Goal: Task Accomplishment & Management: Complete application form

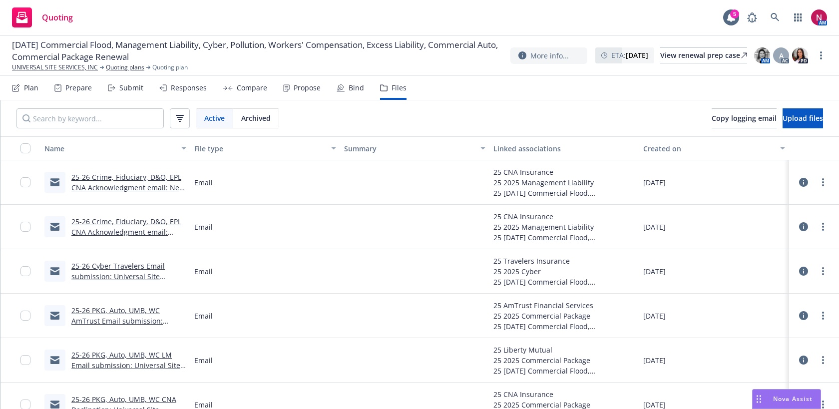
click at [125, 92] on div "Submit" at bounding box center [131, 88] width 24 height 8
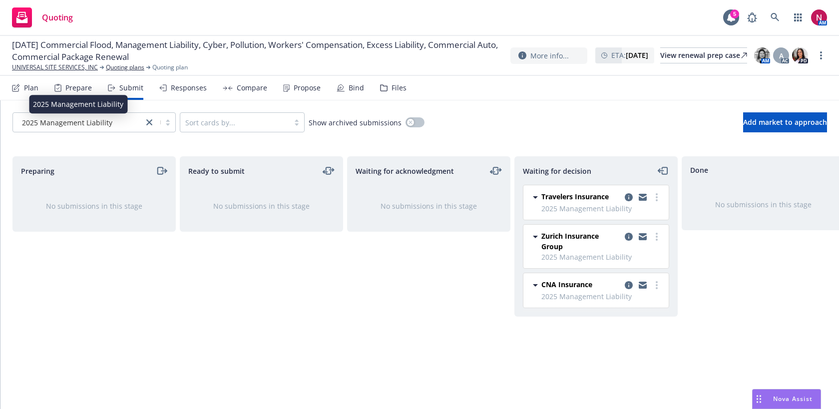
click at [105, 120] on span "2025 Management Liability" at bounding box center [67, 122] width 90 height 10
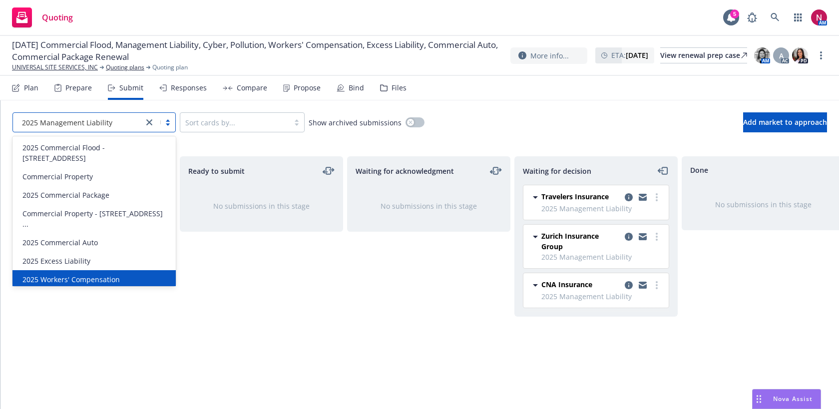
click at [103, 274] on span "2025 Workers' Compensation" at bounding box center [70, 279] width 97 height 10
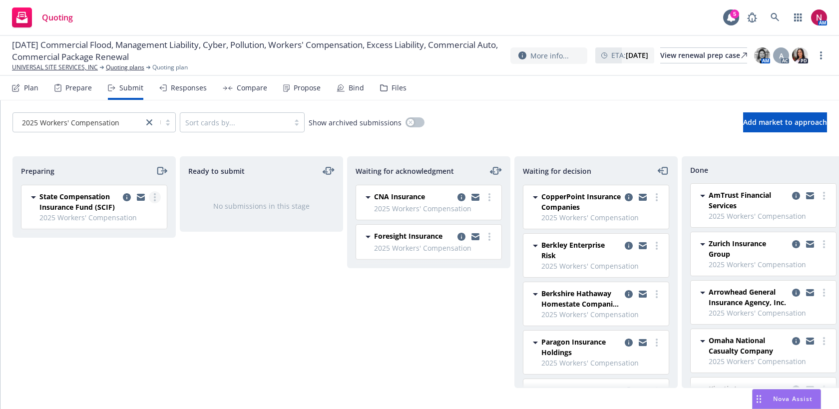
click at [154, 196] on icon "more" at bounding box center [155, 197] width 2 height 8
click at [126, 197] on icon "copy logging email" at bounding box center [127, 197] width 8 height 8
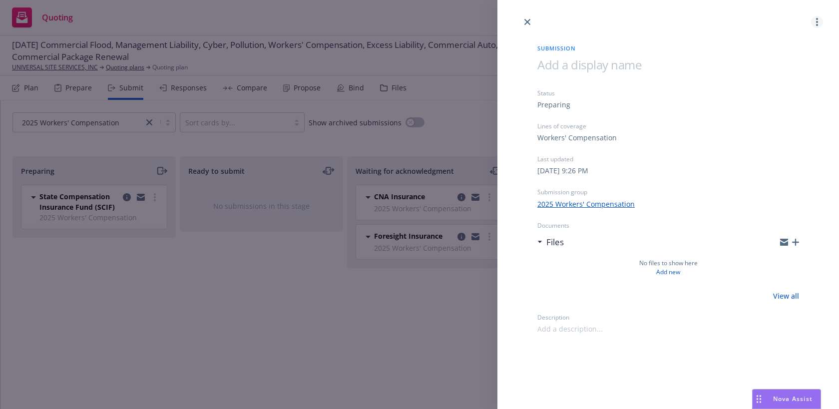
click at [818, 22] on circle "more" at bounding box center [817, 22] width 2 height 2
click at [787, 69] on span "Archive submission" at bounding box center [777, 65] width 89 height 9
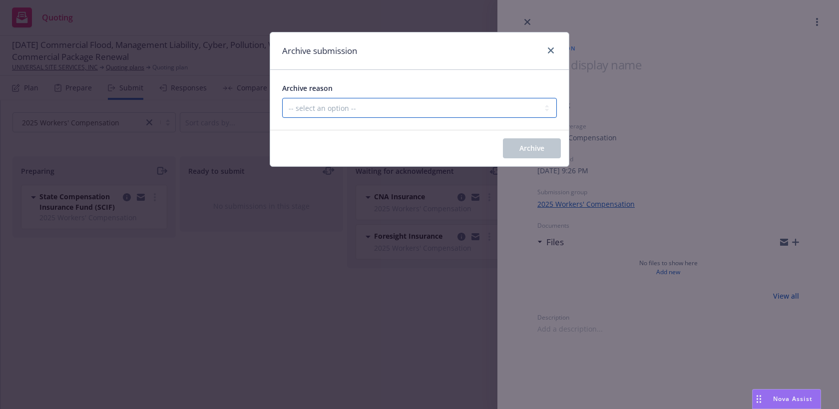
click at [495, 111] on select "-- select an option -- Carrier unresponsive Client decided not to proceed with …" at bounding box center [419, 108] width 275 height 20
select select "MADE_BY_MISTAKE"
click at [282, 98] on select "-- select an option -- Carrier unresponsive Client decided not to proceed with …" at bounding box center [419, 108] width 275 height 20
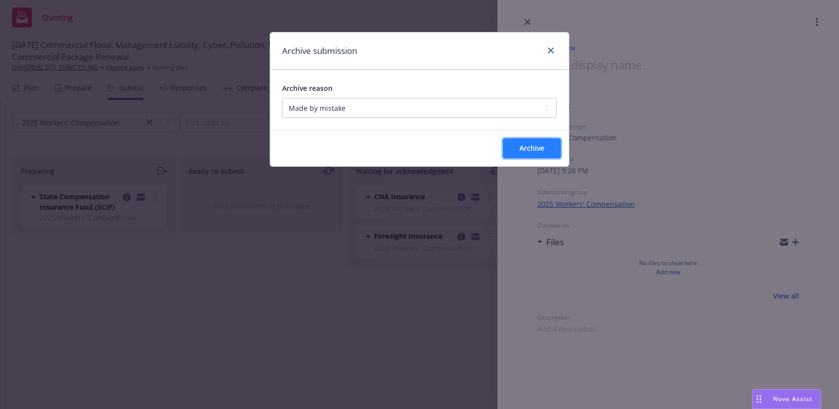
click at [534, 152] on span "Archive" at bounding box center [531, 147] width 25 height 9
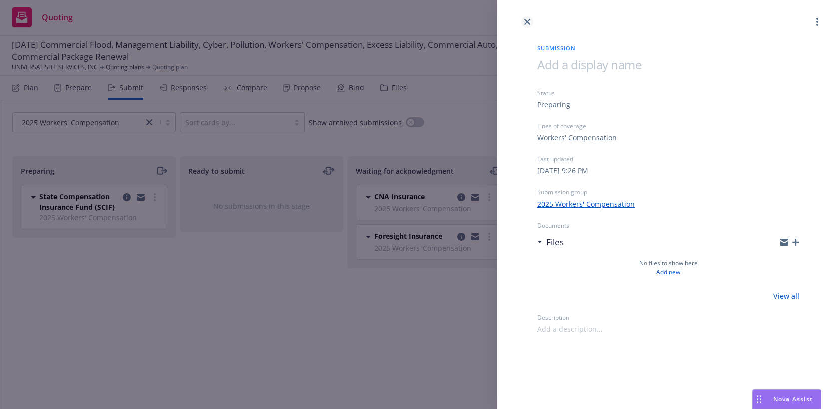
click at [528, 22] on icon "close" at bounding box center [527, 22] width 6 height 6
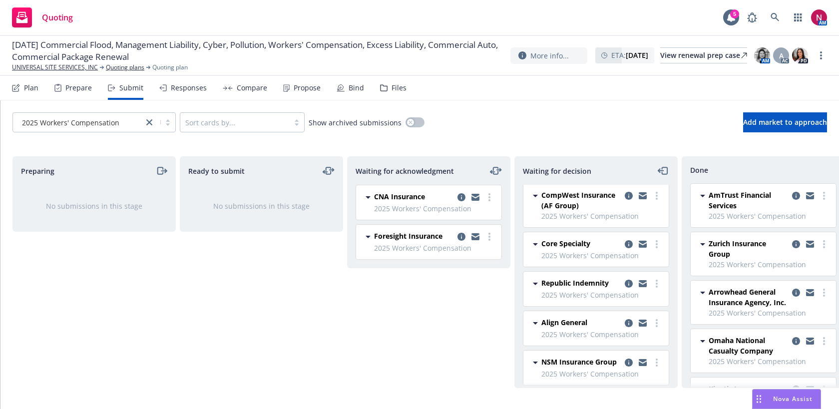
scroll to position [241, 0]
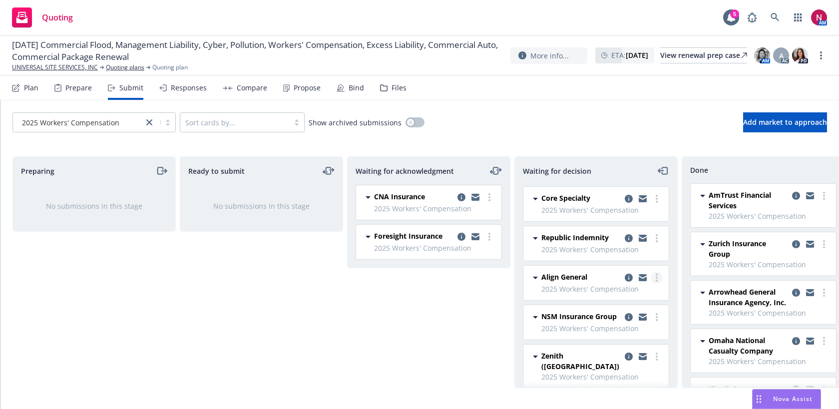
click at [656, 276] on icon "more" at bounding box center [657, 278] width 2 height 8
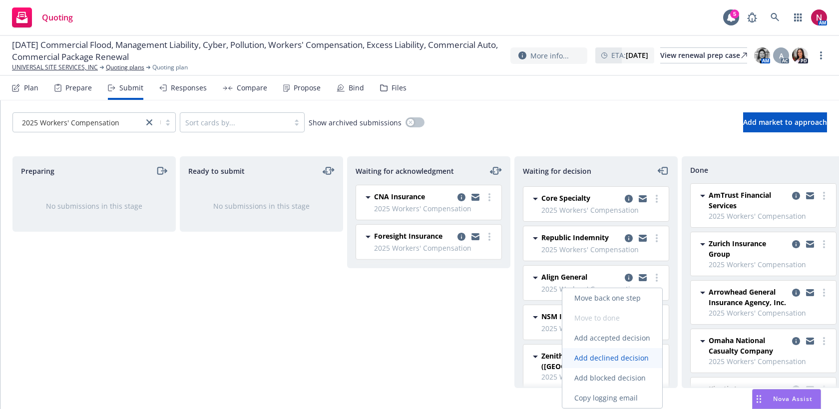
click at [625, 361] on span "Add declined decision" at bounding box center [611, 357] width 98 height 9
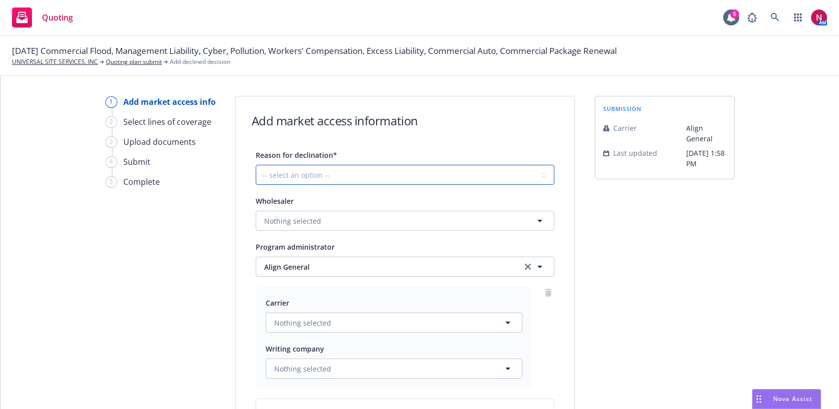
click at [423, 176] on select "-- select an option -- Cannot compete with other markets Carrier non-renewed Ca…" at bounding box center [405, 175] width 299 height 20
select select "CARRIER_APPETITE_RECENTLY_CHANGED"
click at [256, 165] on select "-- select an option -- Cannot compete with other markets Carrier non-renewed Ca…" at bounding box center [405, 175] width 299 height 20
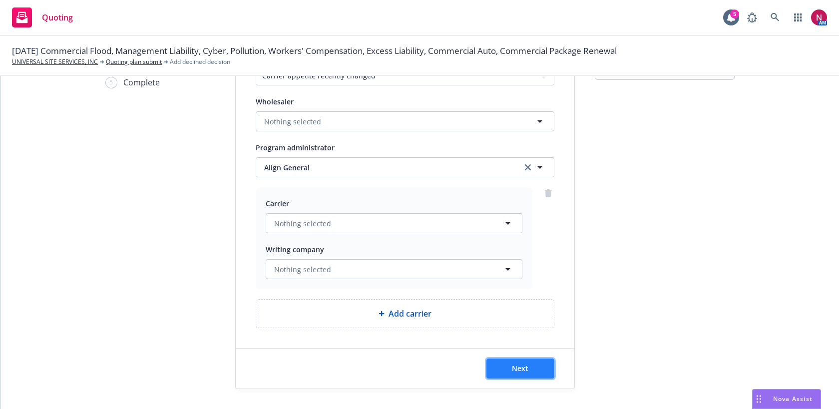
click at [522, 367] on span "Next" at bounding box center [520, 368] width 16 height 9
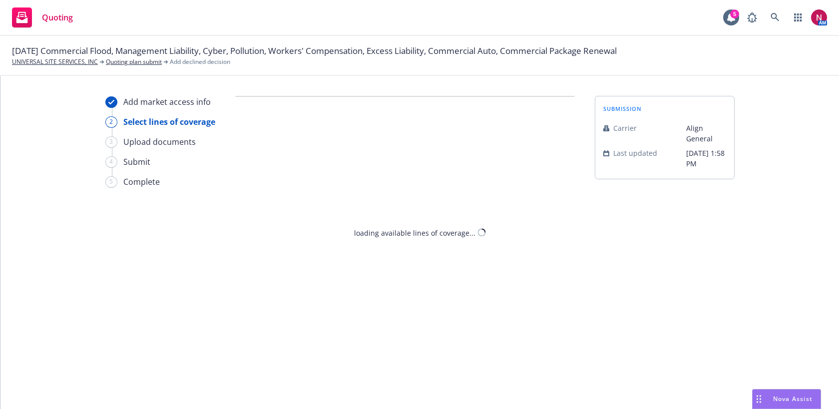
scroll to position [0, 0]
select select "CARRIER_APPETITE_RECENTLY_CHANGED"
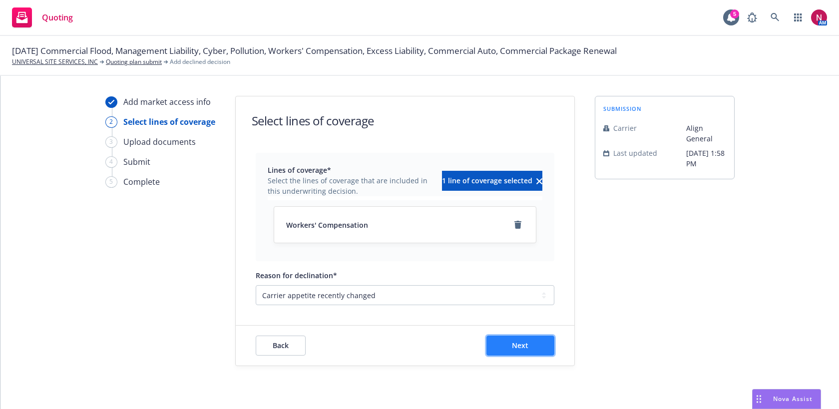
click at [507, 352] on button "Next" at bounding box center [520, 346] width 68 height 20
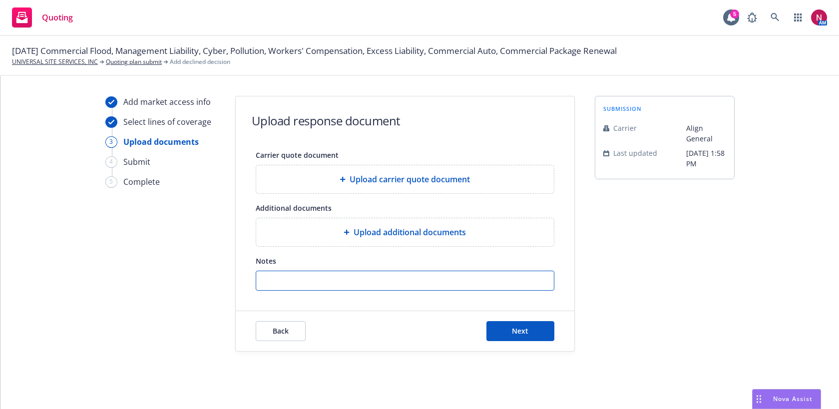
click at [460, 286] on input "Notes" at bounding box center [405, 280] width 298 height 19
paste input "This account is no longer within our appetite. We have merged all of our WC Uni…"
type input "This account is no longer within our appetite. We have merged all of our WC Uni…"
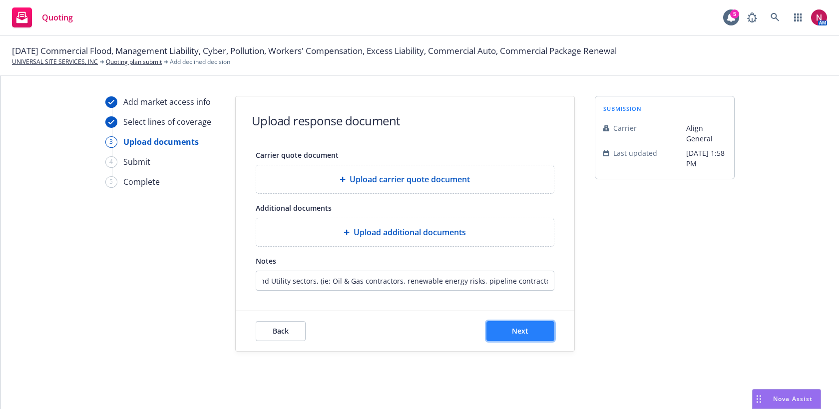
click at [515, 327] on span "Next" at bounding box center [520, 330] width 16 height 9
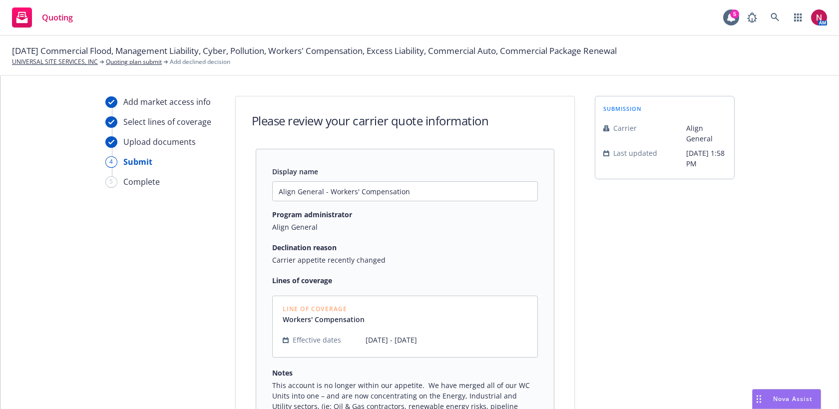
scroll to position [130, 0]
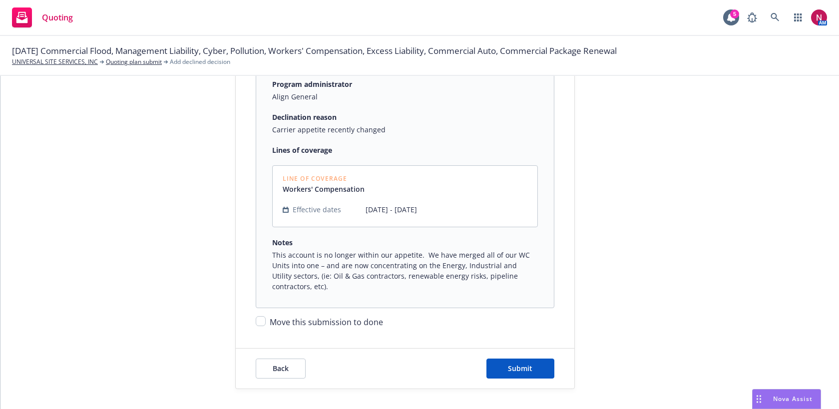
click at [348, 317] on span "Move this submission to done" at bounding box center [326, 322] width 113 height 11
click at [266, 317] on input "Move this submission to done" at bounding box center [261, 321] width 10 height 10
checkbox input "true"
click at [509, 365] on span "Submit" at bounding box center [520, 368] width 24 height 9
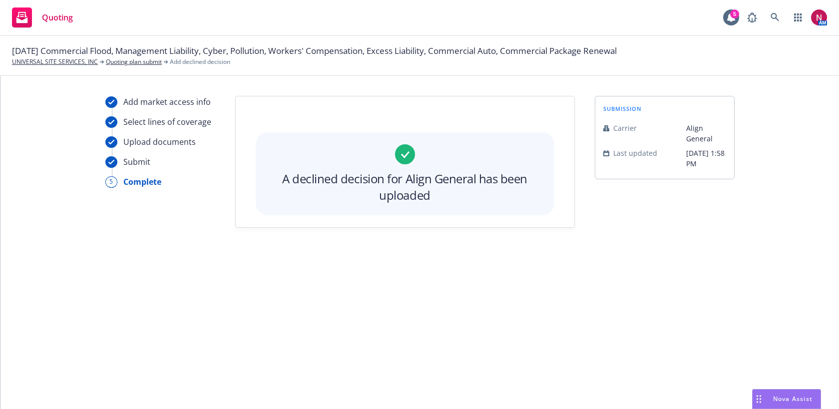
scroll to position [0, 0]
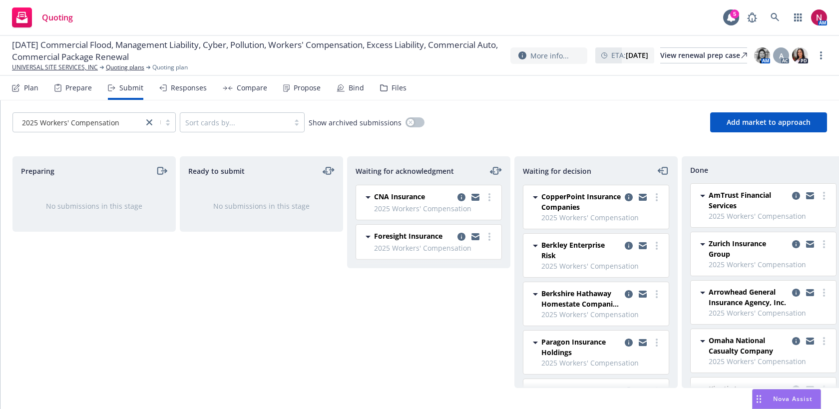
click at [184, 89] on div "Responses" at bounding box center [189, 88] width 36 height 8
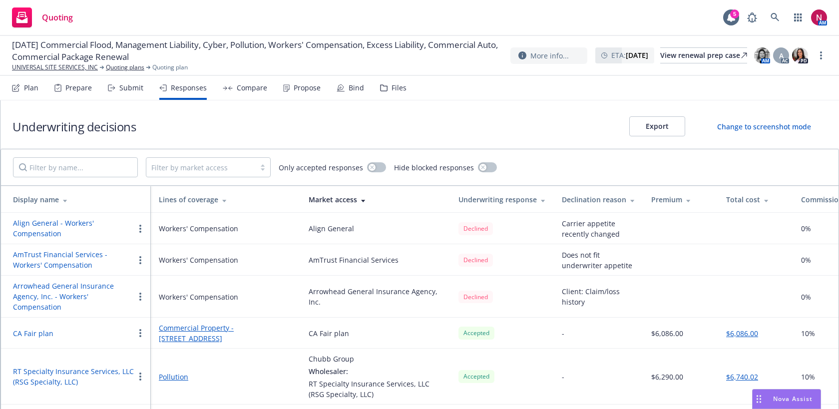
click at [141, 227] on button "button" at bounding box center [140, 229] width 12 height 12
click at [159, 292] on span "Copy logging email" at bounding box center [177, 288] width 87 height 9
